Goal: Task Accomplishment & Management: Complete application form

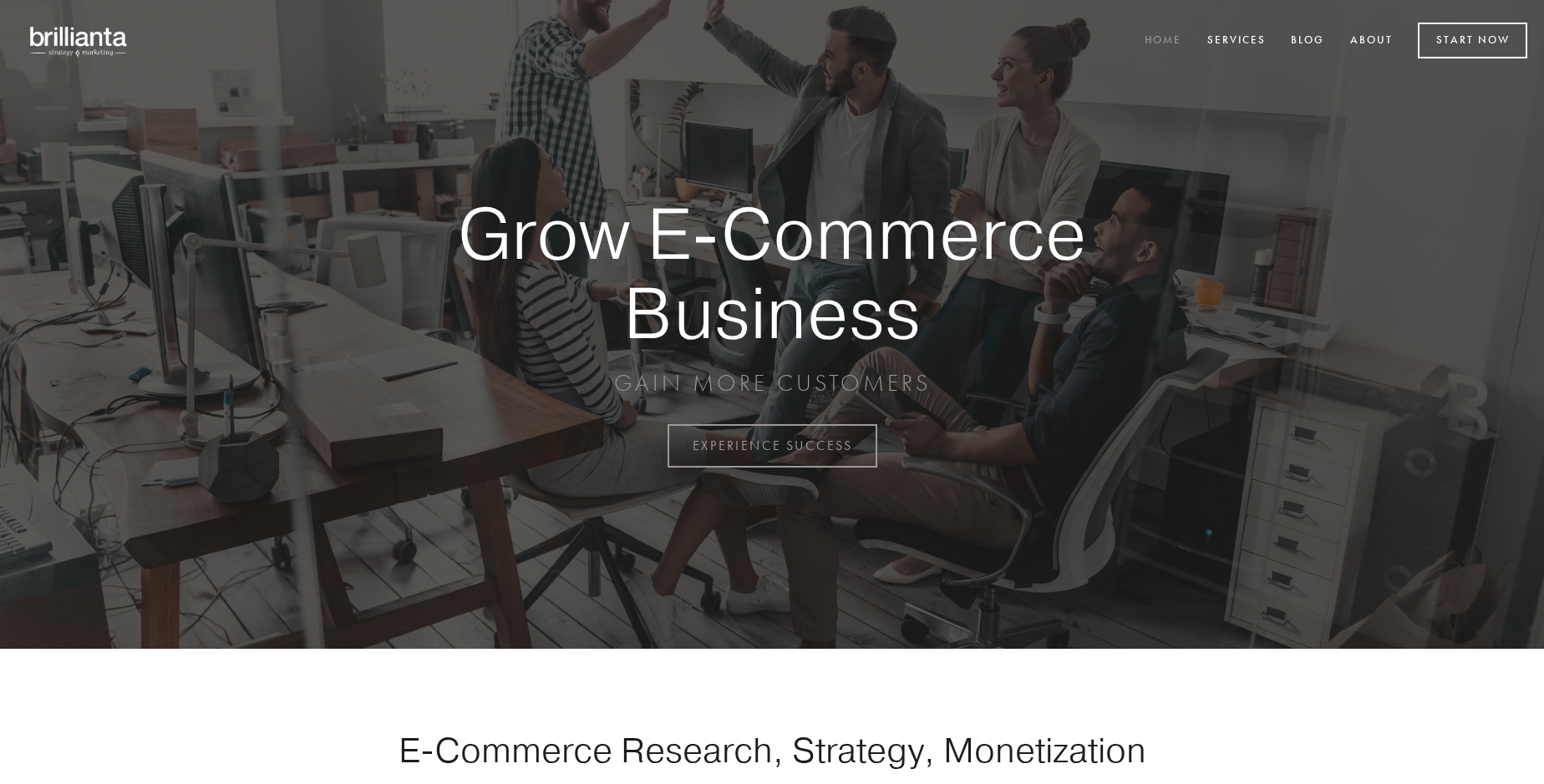
scroll to position [4378, 0]
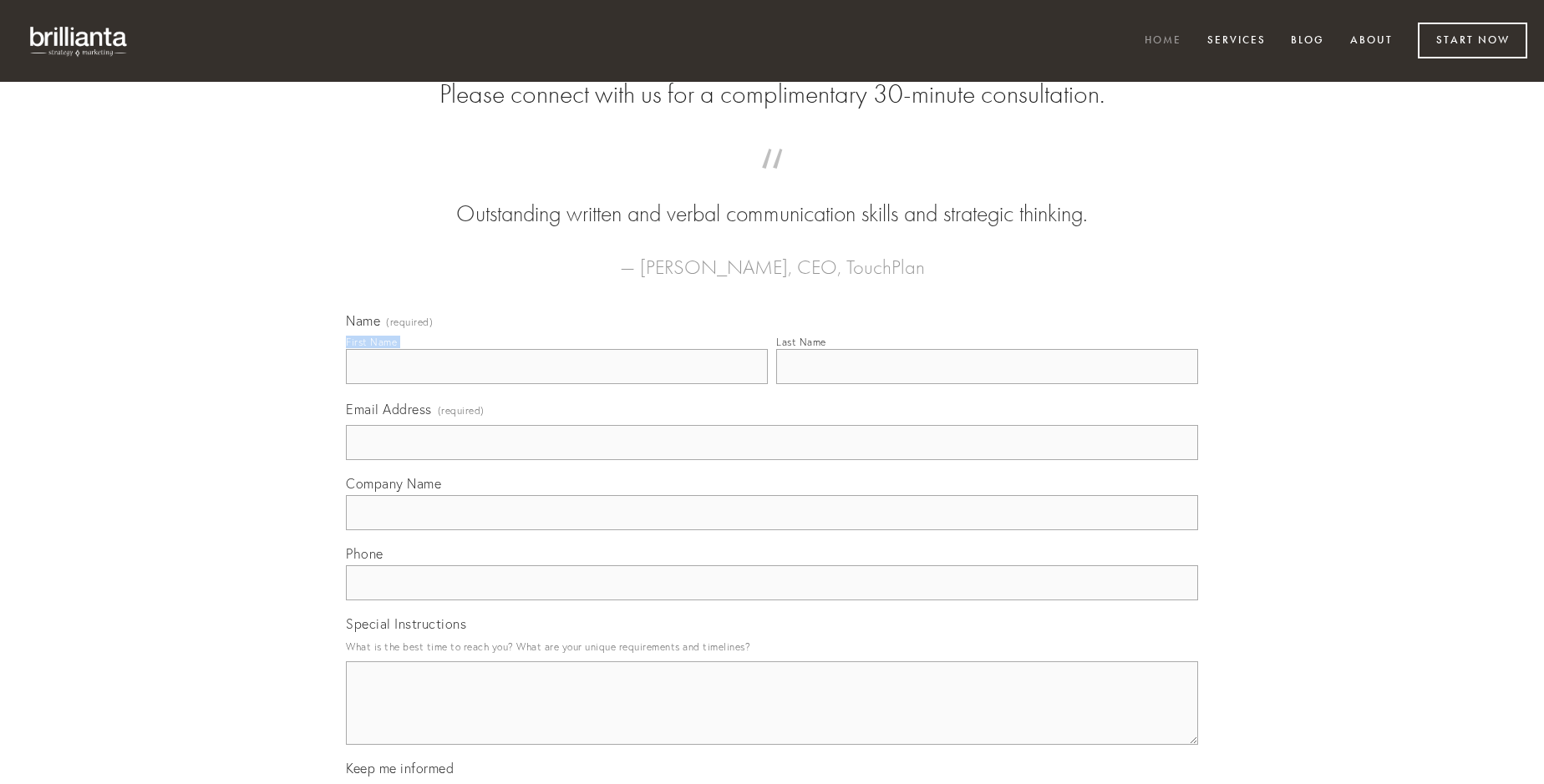
type input "[PERSON_NAME]"
click at [987, 384] on input "Last Name" at bounding box center [986, 366] width 422 height 35
type input "[PERSON_NAME]"
click at [772, 460] on input "Email Address (required)" at bounding box center [771, 442] width 852 height 35
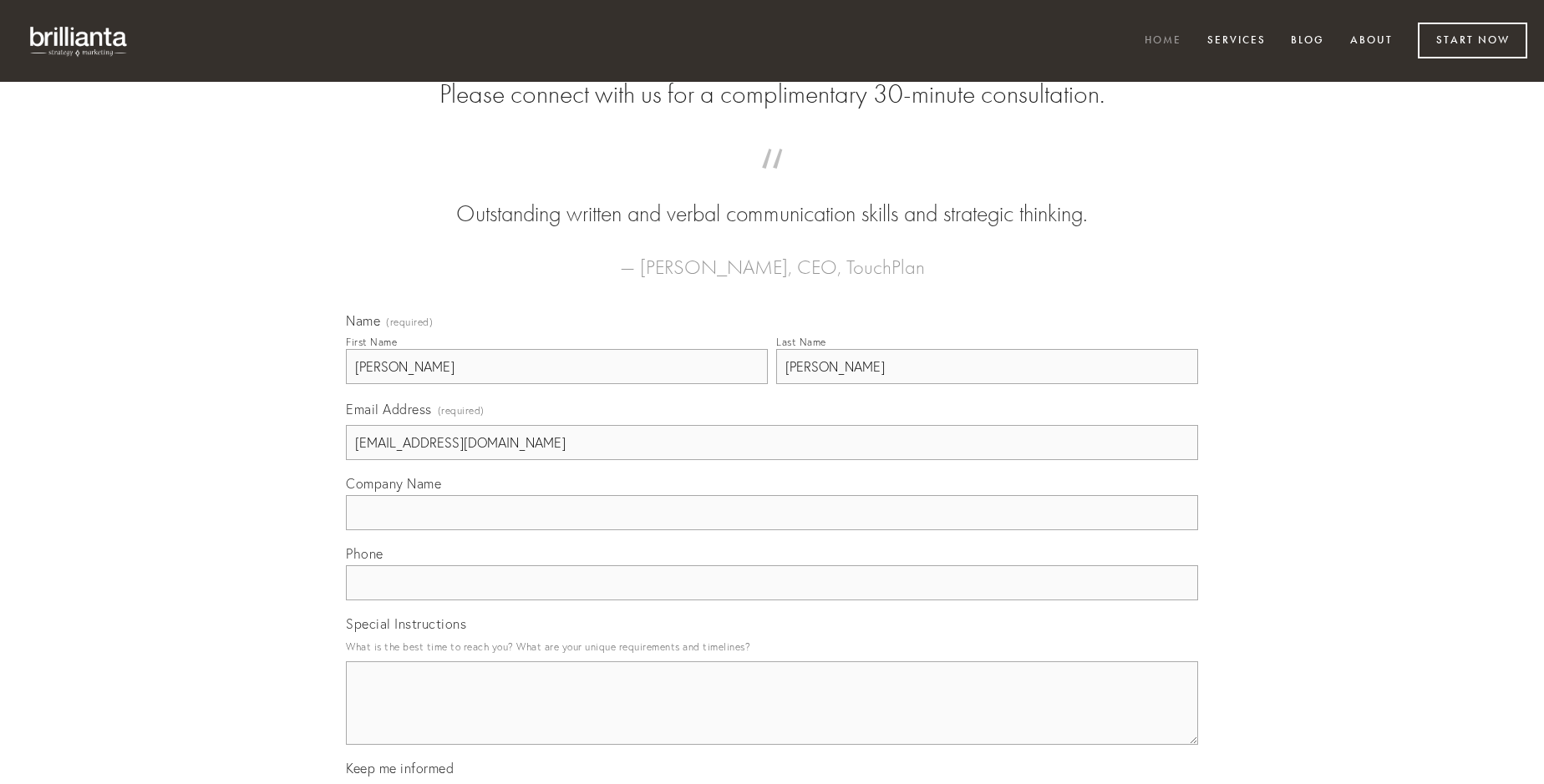
type input "[EMAIL_ADDRESS][DOMAIN_NAME]"
click at [772, 530] on input "Company Name" at bounding box center [771, 512] width 852 height 35
type input "tum"
click at [772, 601] on input "text" at bounding box center [771, 582] width 852 height 35
click at [772, 718] on textarea "Special Instructions" at bounding box center [771, 703] width 852 height 84
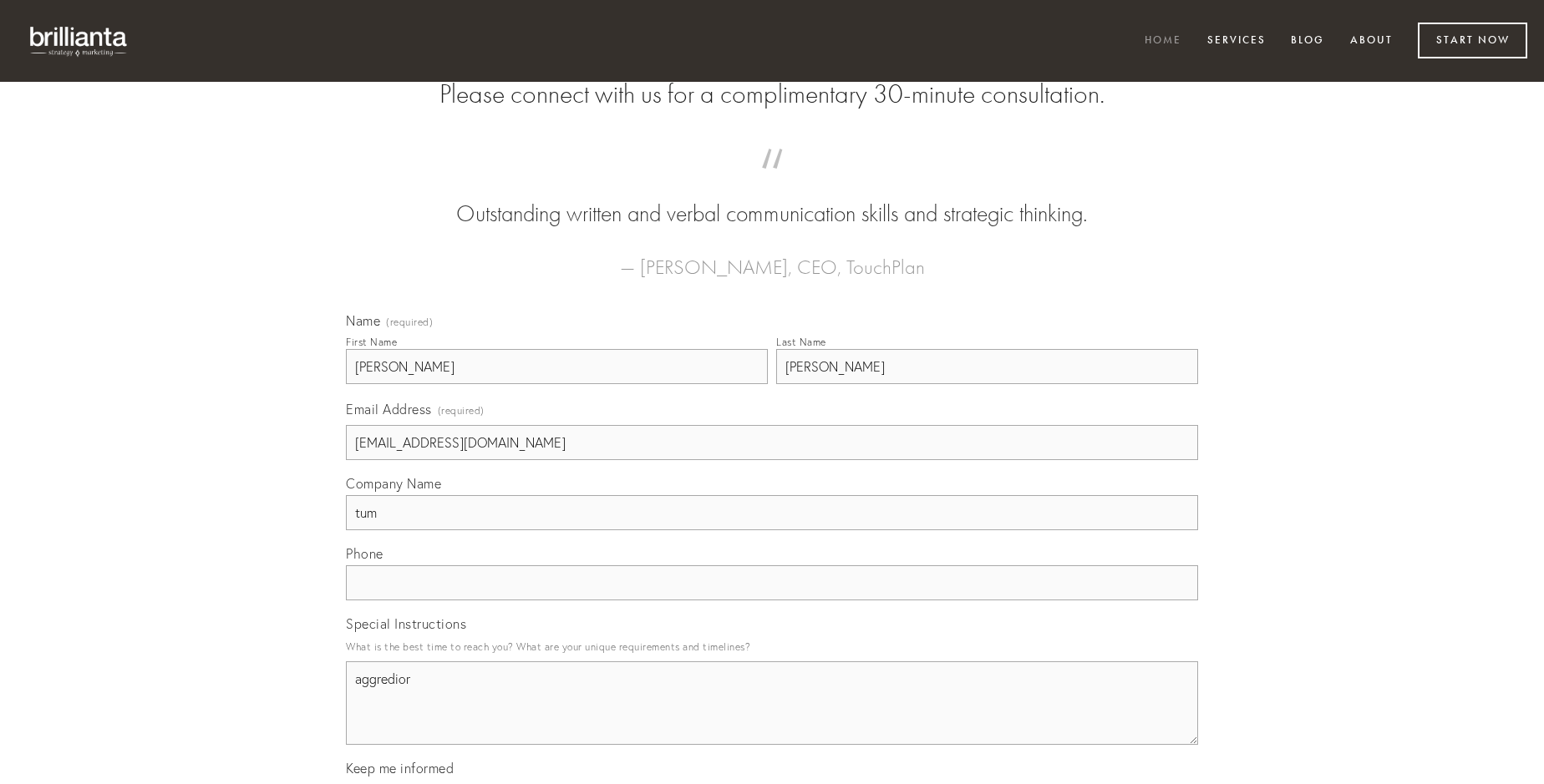
type textarea "aggredior"
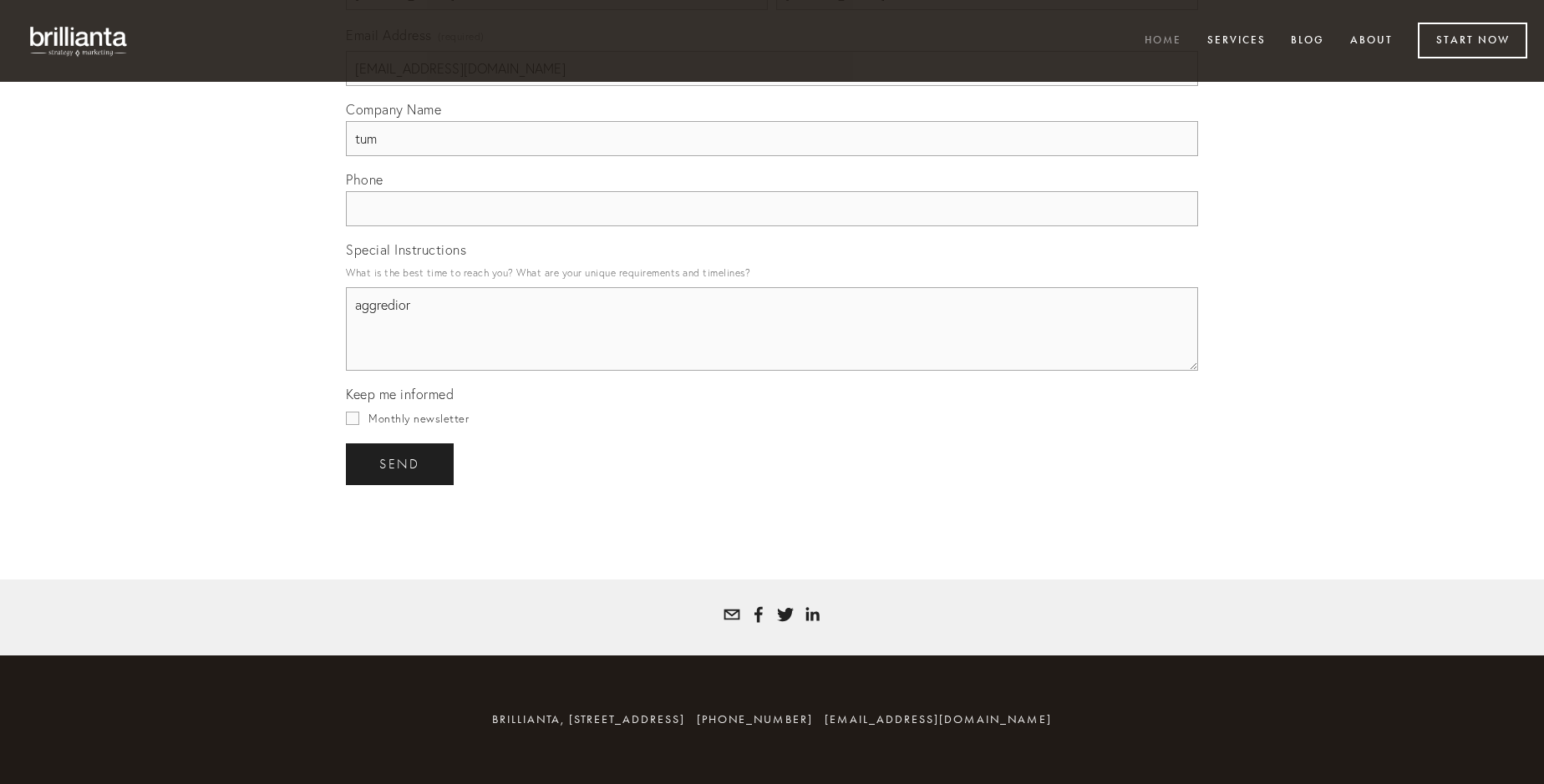
click at [401, 464] on span "send" at bounding box center [400, 465] width 41 height 15
